Goal: Information Seeking & Learning: Learn about a topic

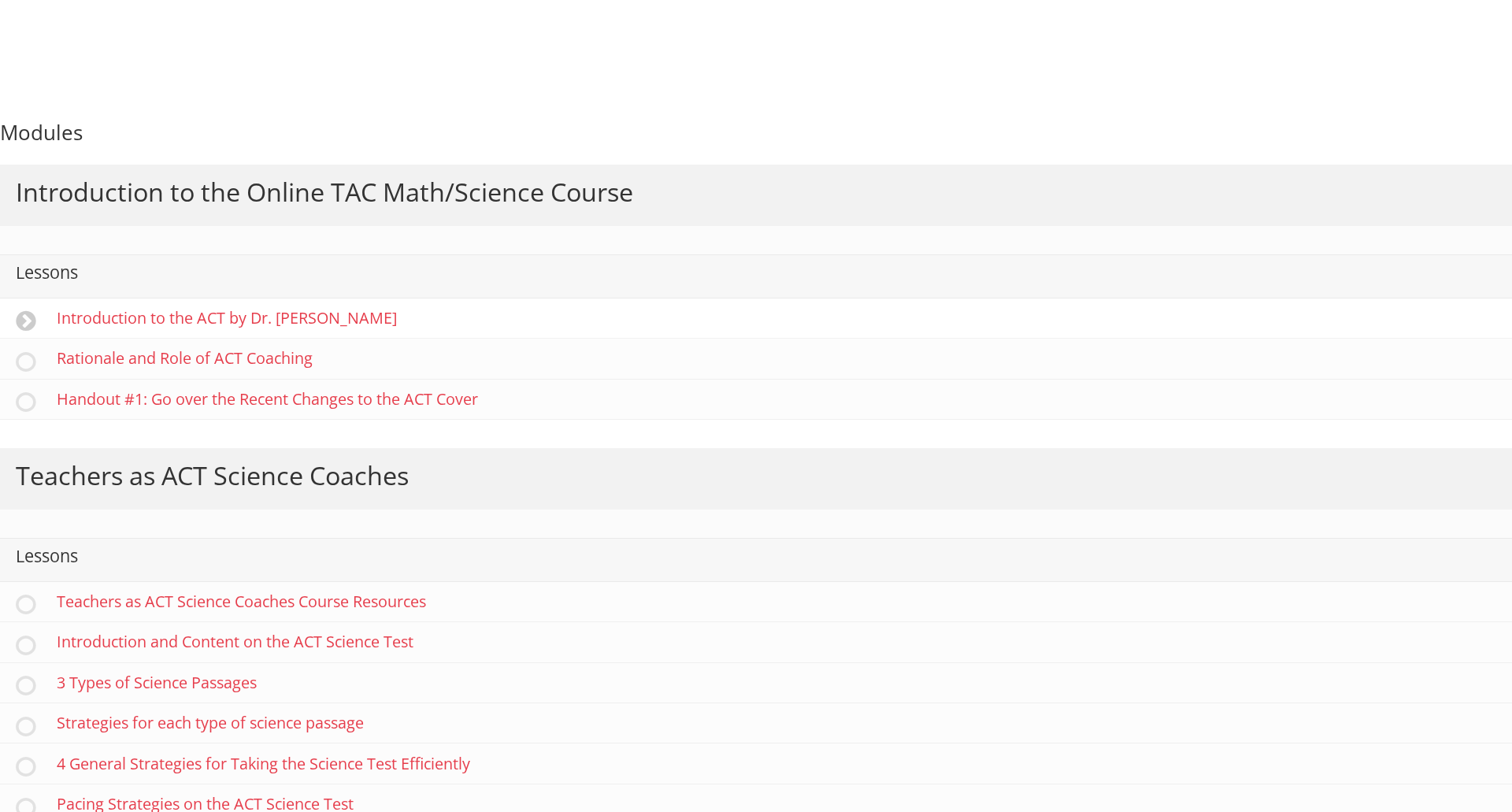
click at [199, 313] on link "Introduction to the ACT by Dr. Gary Moss" at bounding box center [756, 318] width 1512 height 40
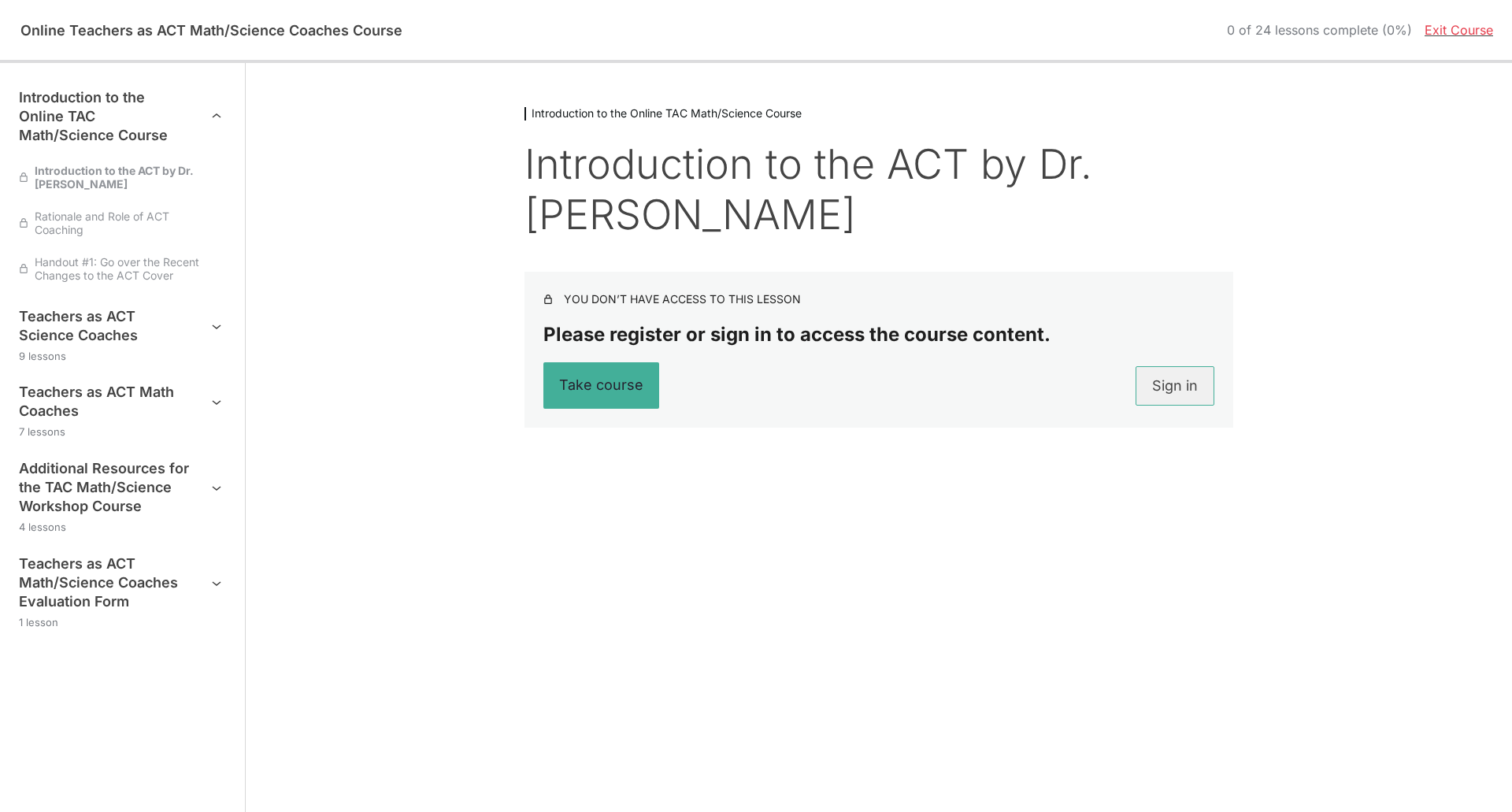
click at [1180, 390] on link "Sign in" at bounding box center [1175, 385] width 79 height 39
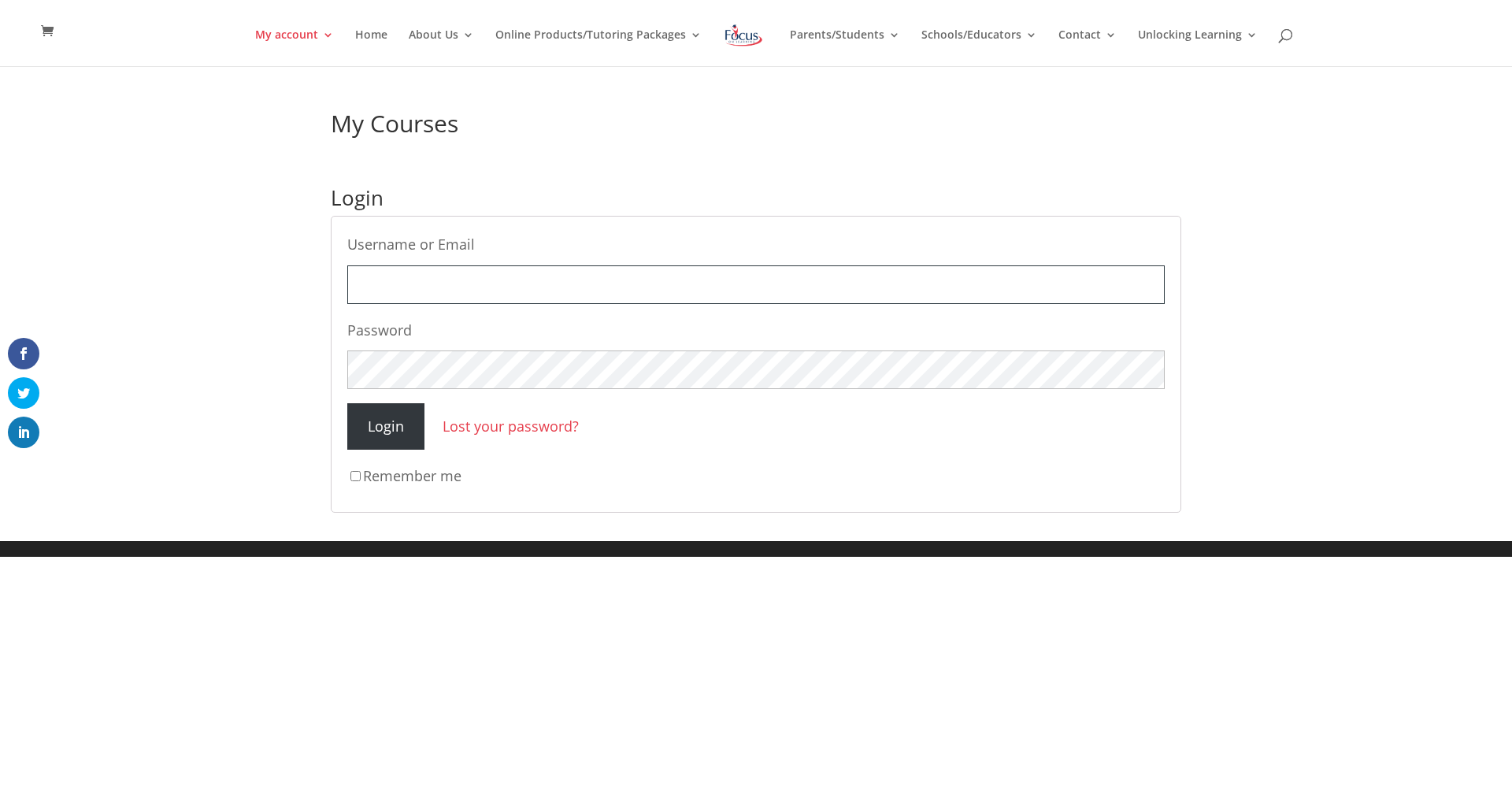
click at [841, 278] on input "Username or Email" at bounding box center [755, 284] width 817 height 38
type input "[EMAIL_ADDRESS][DOMAIN_NAME]"
click at [347, 403] on input "Login" at bounding box center [386, 427] width 77 height 47
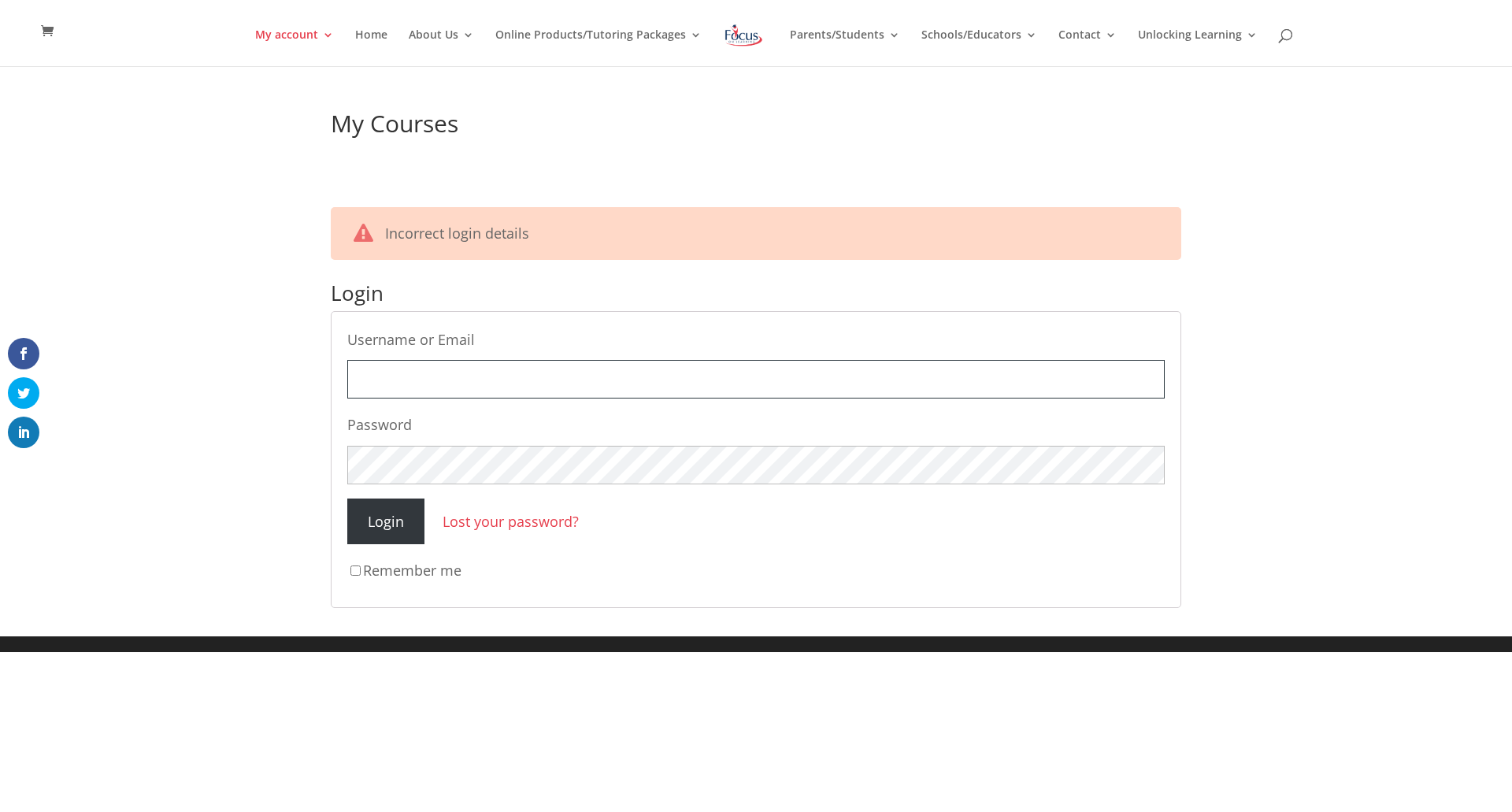
click at [690, 374] on input "Username or Email" at bounding box center [755, 379] width 817 height 38
type input "[EMAIL_ADDRESS][DOMAIN_NAME]"
click at [347, 498] on input "Login" at bounding box center [386, 521] width 77 height 47
click at [449, 384] on input "Username or Email" at bounding box center [755, 379] width 817 height 38
type input "[EMAIL_ADDRESS][DOMAIN_NAME]"
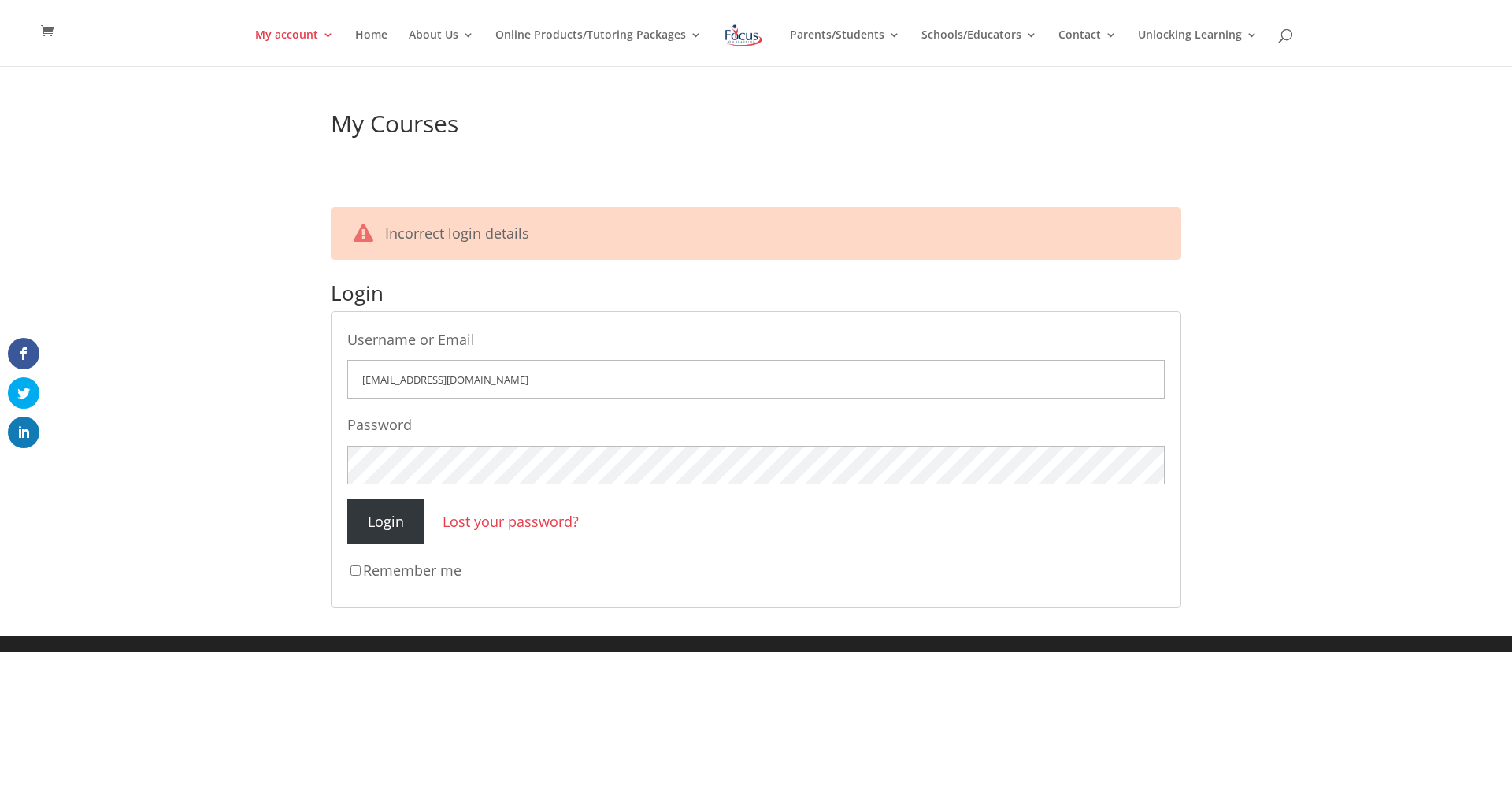
click at [513, 525] on link "Lost your password?" at bounding box center [510, 521] width 136 height 19
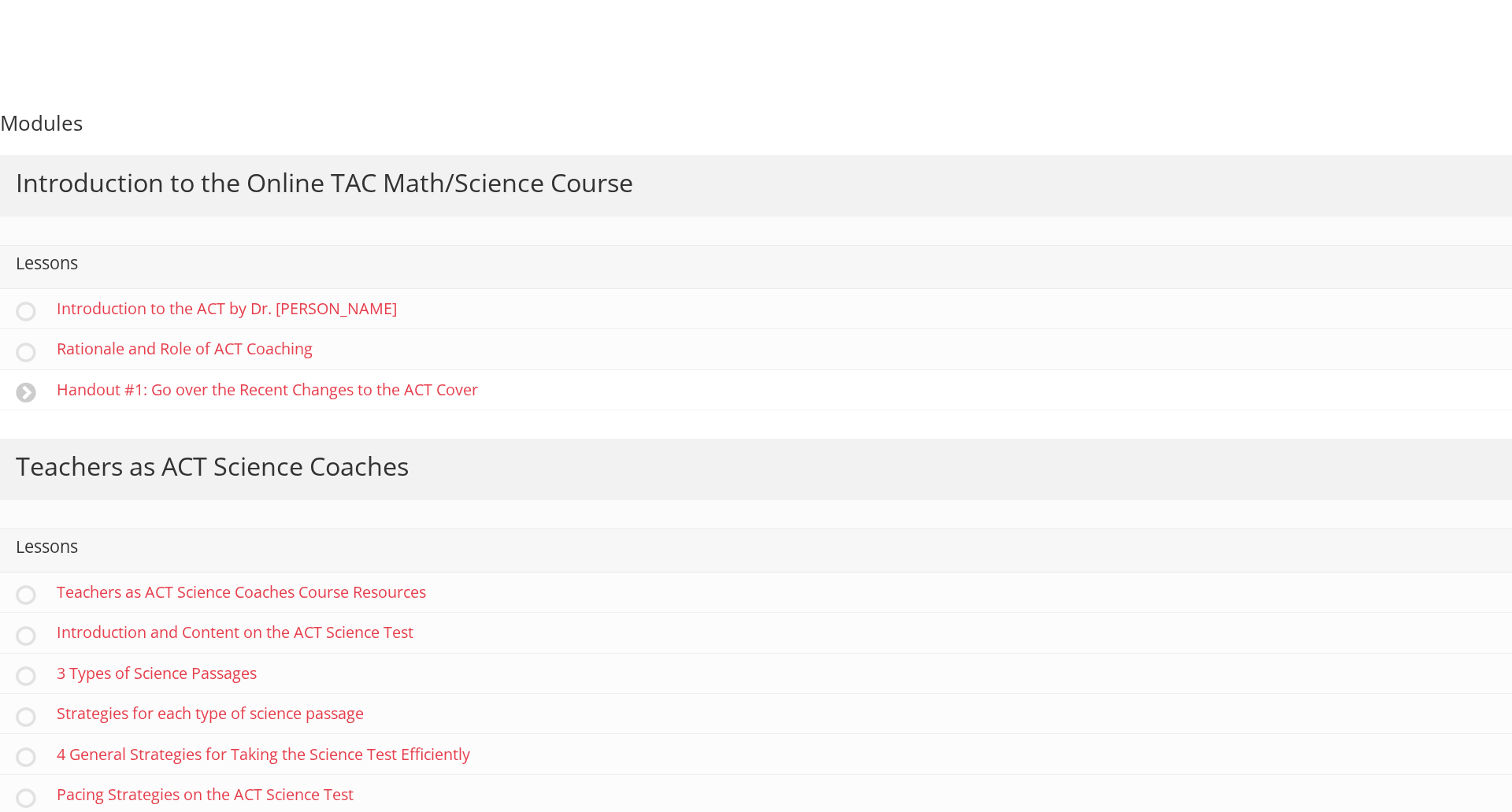
scroll to position [11, 0]
click at [297, 308] on link "Introduction to the ACT by Dr. [PERSON_NAME]" at bounding box center [756, 307] width 1512 height 40
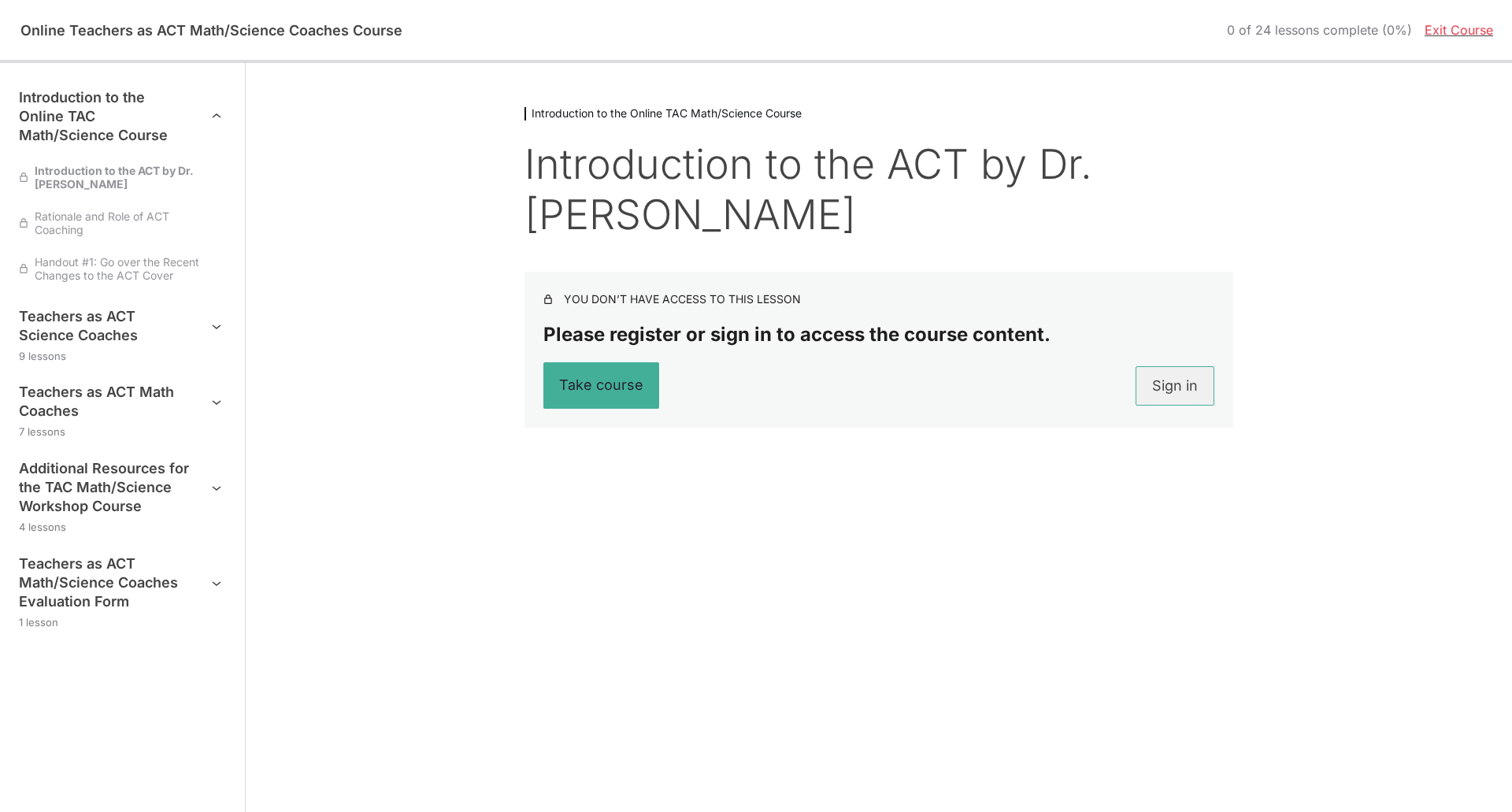
click at [1177, 381] on link "Sign in" at bounding box center [1175, 385] width 79 height 39
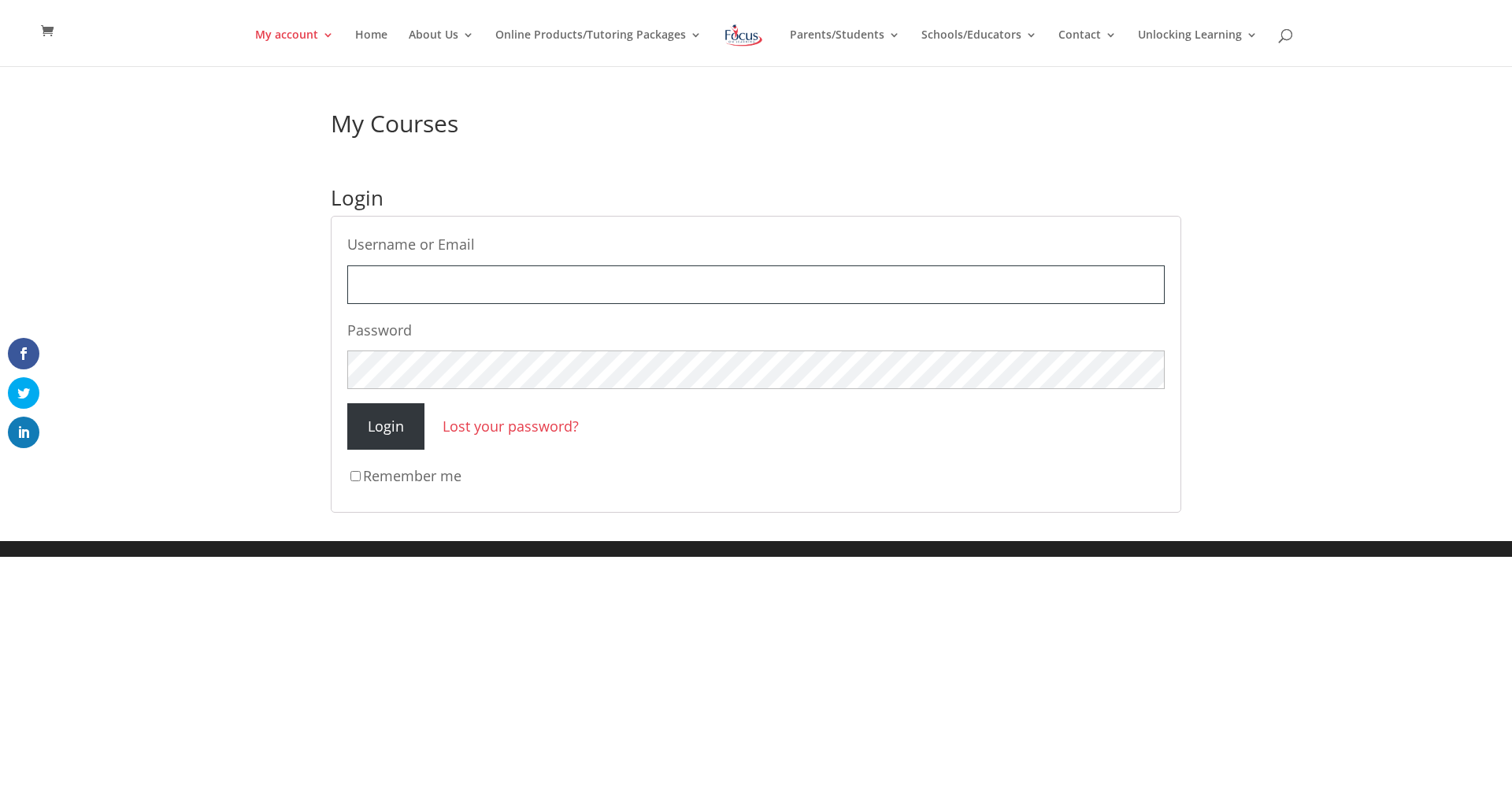
click at [539, 292] on input "Username or Email" at bounding box center [755, 284] width 817 height 38
type input "lmoriearty@camdentonschools.org"
click at [408, 412] on input "Login" at bounding box center [386, 427] width 77 height 47
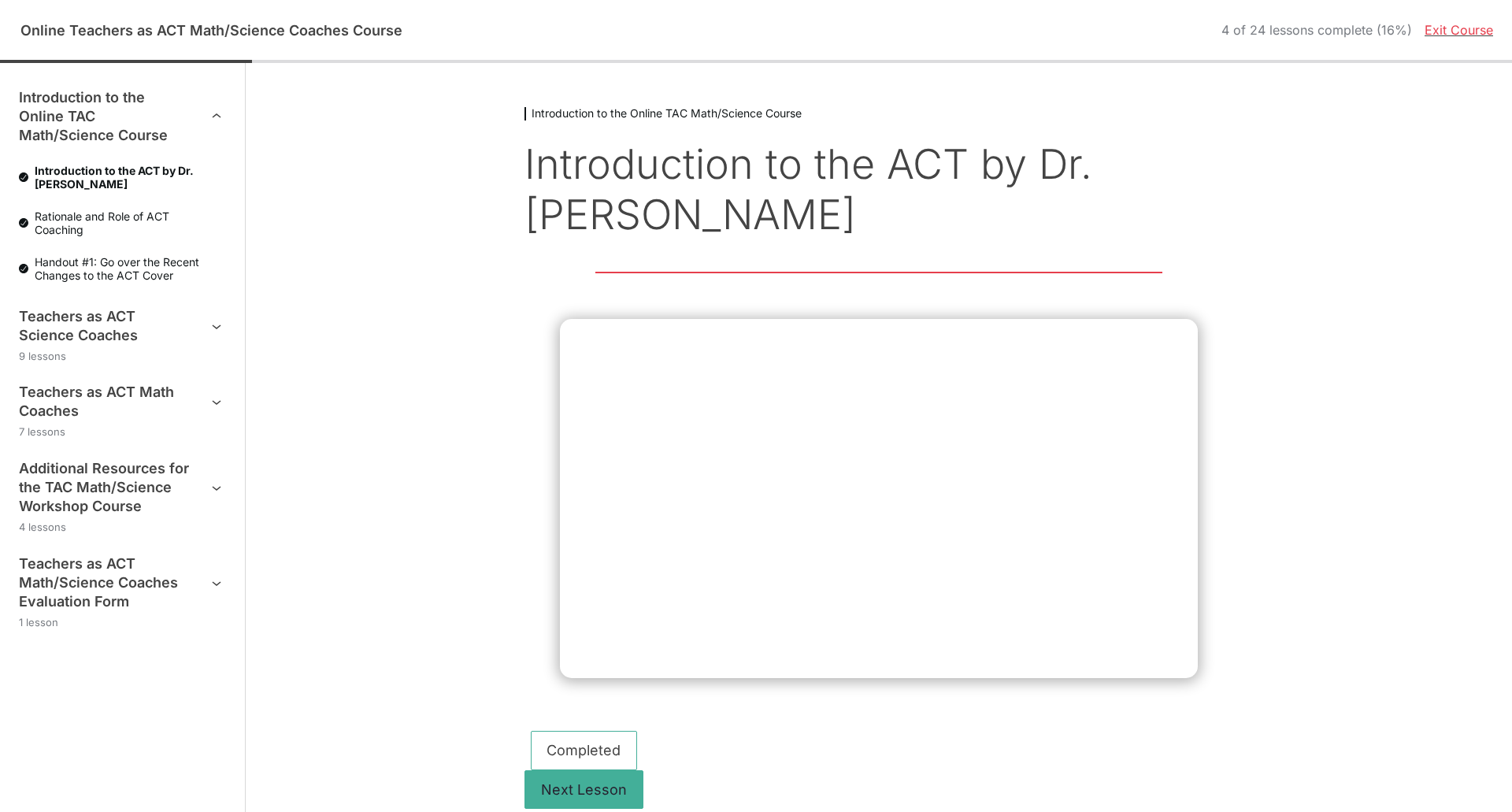
scroll to position [23, 0]
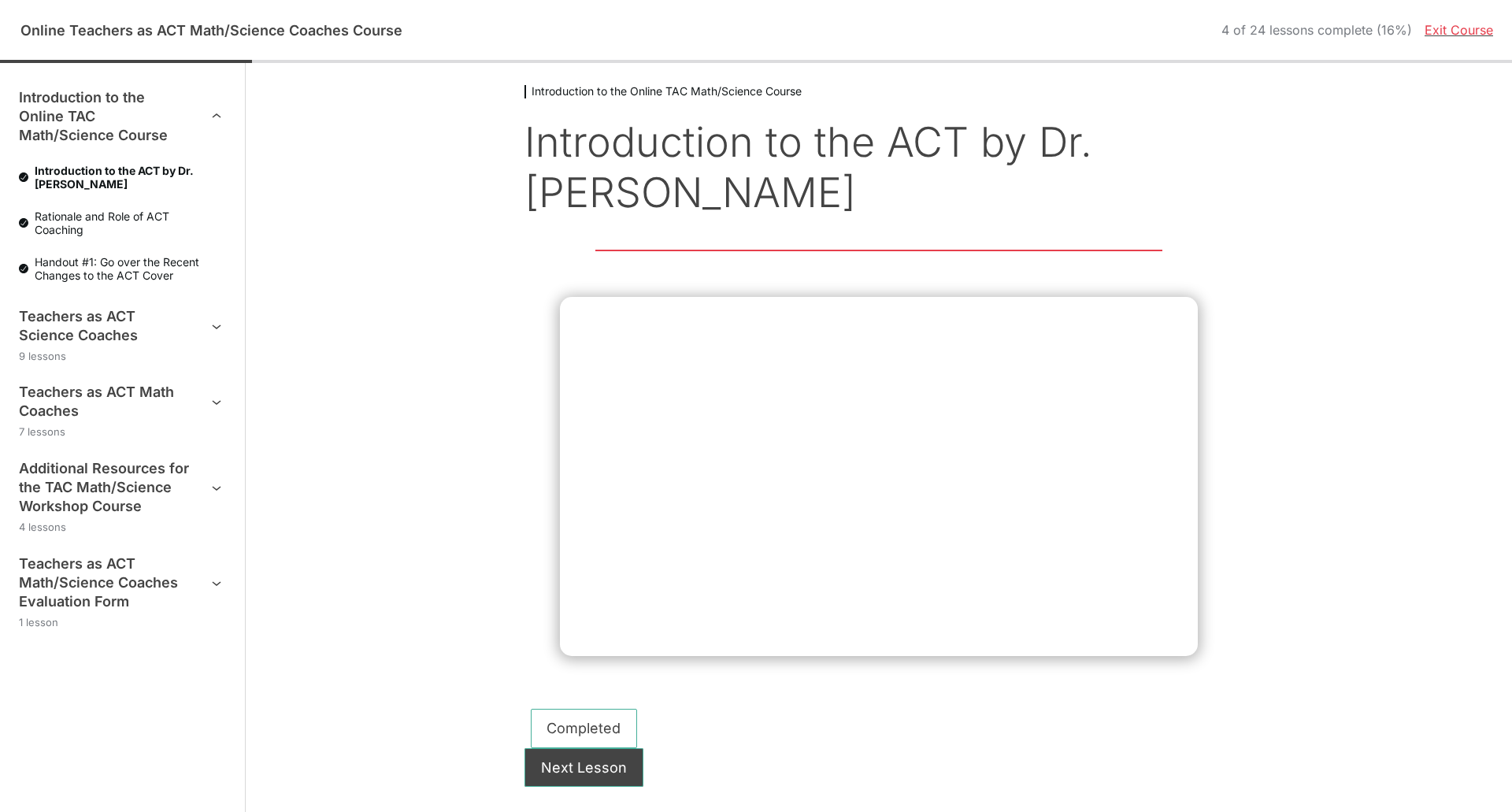
click at [584, 758] on button "Next Lesson" at bounding box center [583, 768] width 119 height 39
click at [97, 214] on span "Rationale and Role of ACT Coaching" at bounding box center [127, 222] width 198 height 27
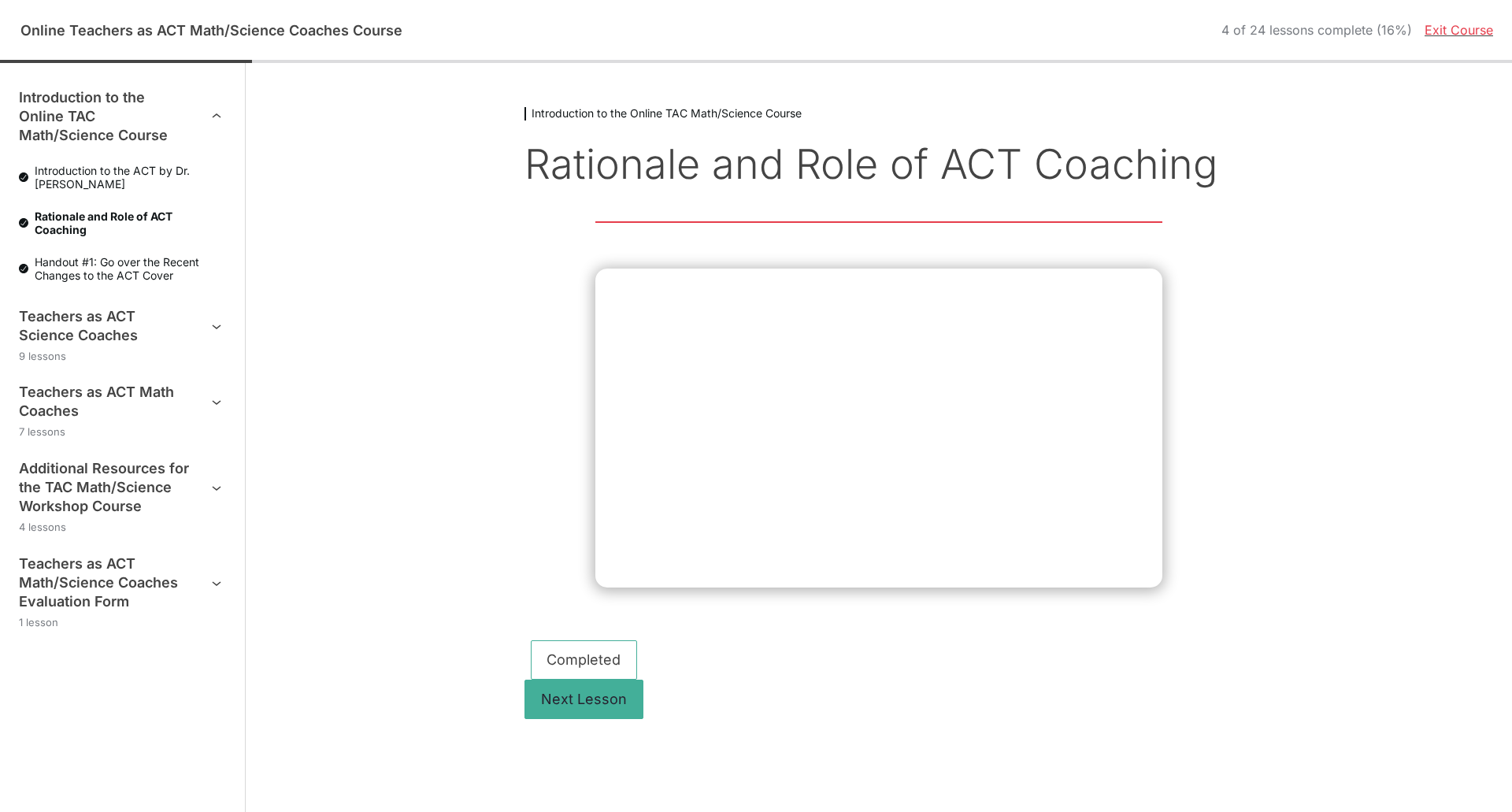
click at [94, 265] on span "Handout #1: Go over the Recent Changes to the ACT Cover" at bounding box center [127, 268] width 198 height 27
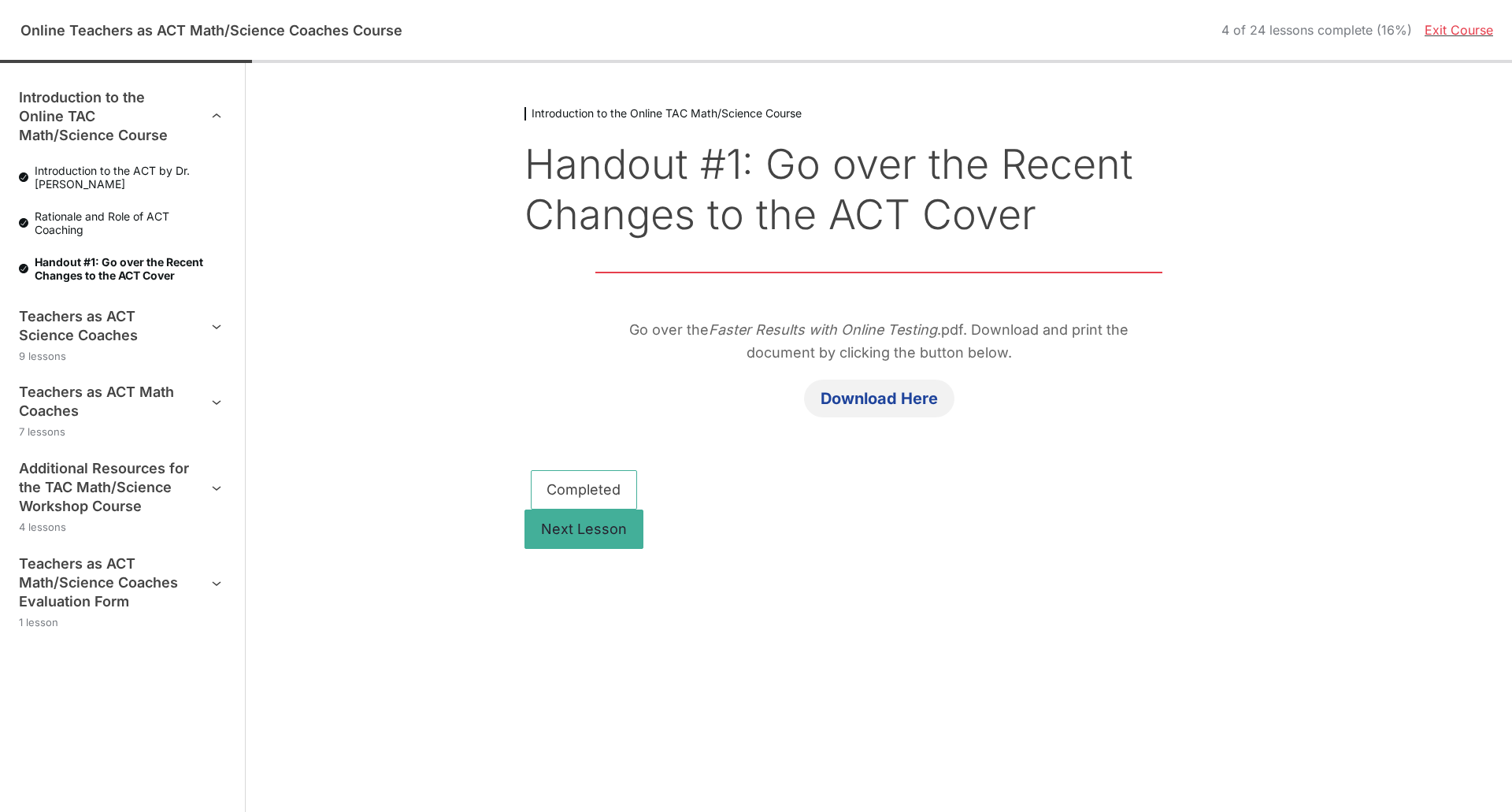
click at [856, 394] on link "Download Here" at bounding box center [879, 398] width 150 height 38
click at [189, 398] on h3 "Teachers as ACT Math Coaches" at bounding box center [105, 401] width 173 height 38
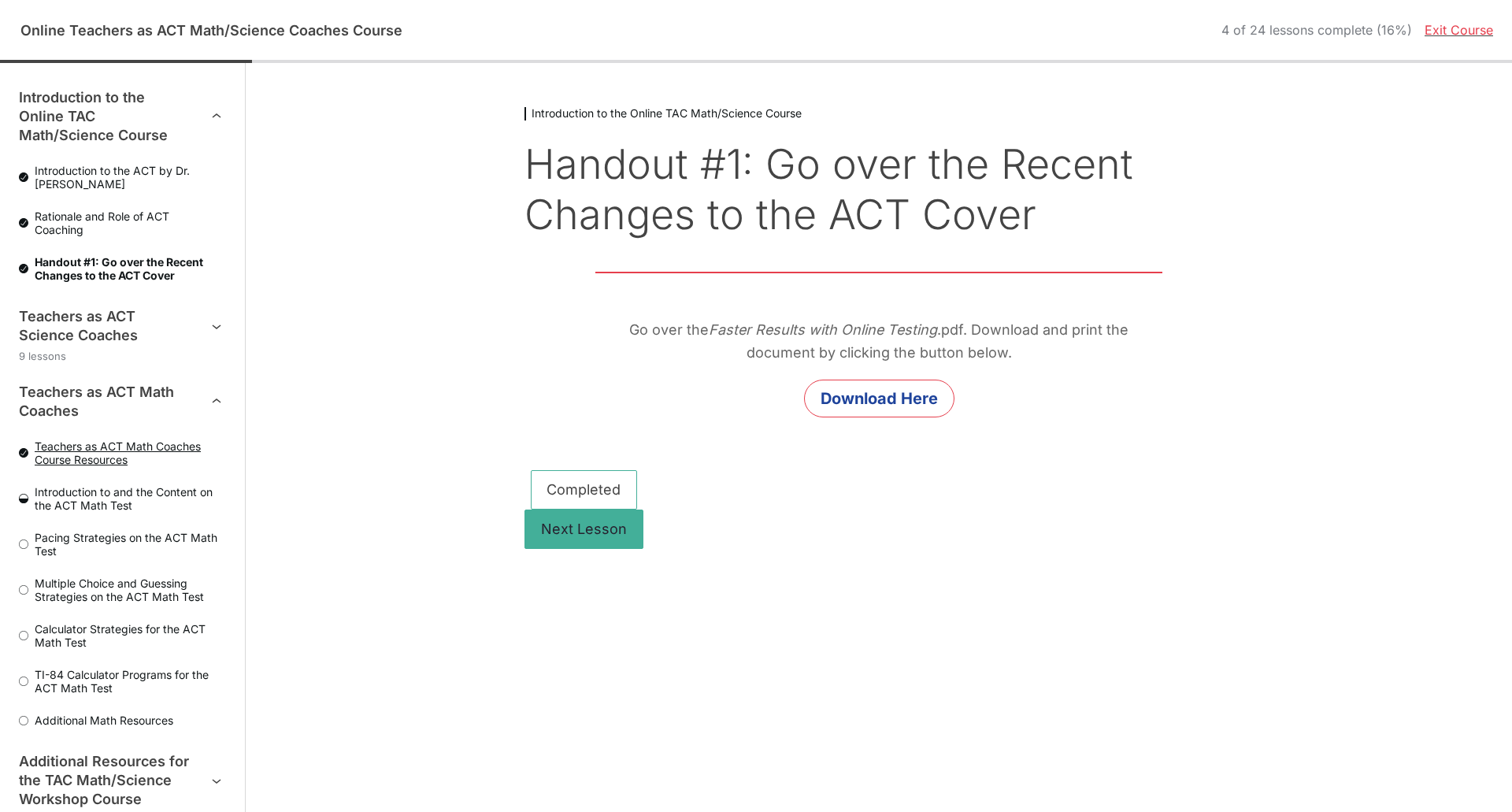
click at [144, 444] on span "Teachers as ACT Math Coaches Course Resources" at bounding box center [127, 452] width 198 height 27
